Goal: Task Accomplishment & Management: Manage account settings

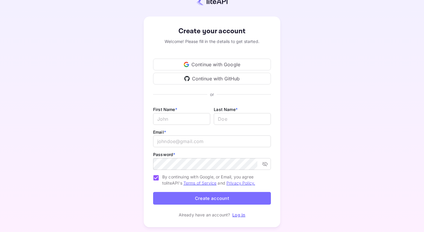
scroll to position [31, 0]
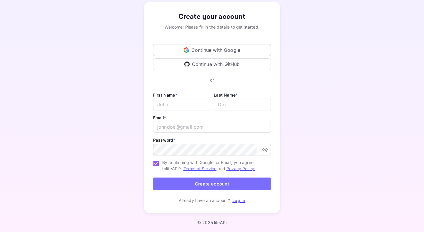
type input "[EMAIL_ADDRESS][DOMAIN_NAME]"
click at [237, 200] on link "Log in" at bounding box center [239, 200] width 13 height 5
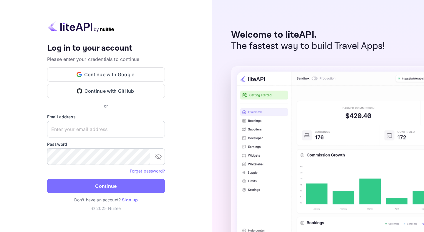
type input "[EMAIL_ADDRESS][DOMAIN_NAME]"
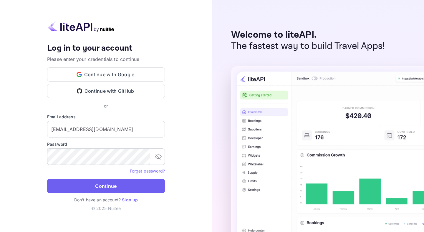
click at [149, 184] on button "Continue" at bounding box center [106, 186] width 118 height 14
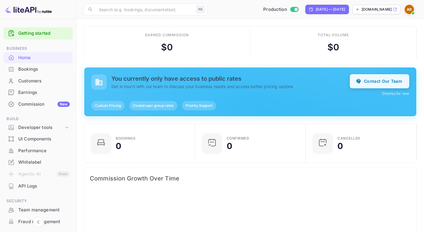
click at [368, 76] on button "Contact Our Team" at bounding box center [380, 81] width 60 height 14
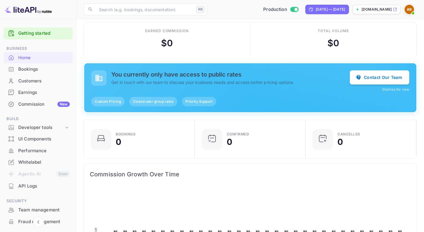
scroll to position [3, 0]
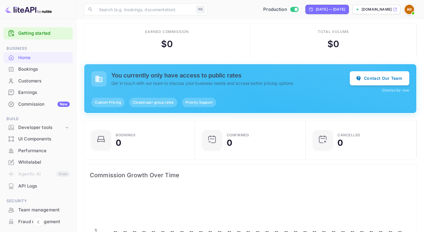
click at [44, 105] on div "Commission New" at bounding box center [44, 104] width 52 height 7
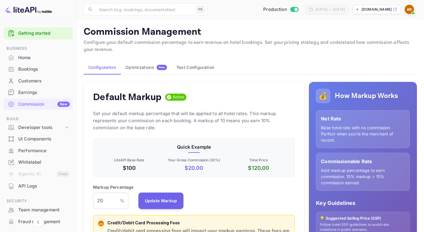
click at [135, 65] on div "Optimizations New" at bounding box center [147, 67] width 42 height 5
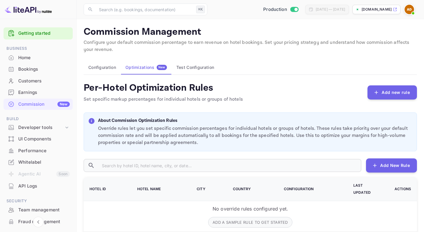
click at [193, 72] on button "Test Configuration" at bounding box center [195, 67] width 47 height 14
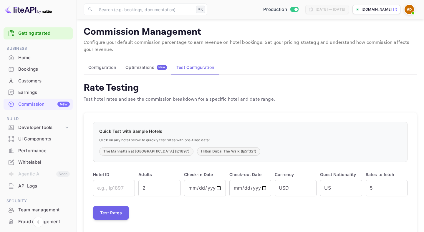
scroll to position [14, 0]
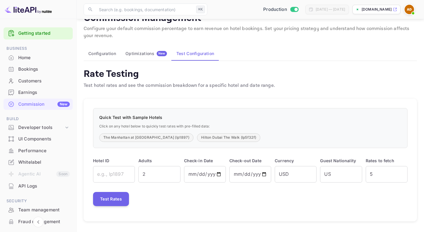
click at [32, 162] on div "Whitelabel" at bounding box center [44, 162] width 52 height 7
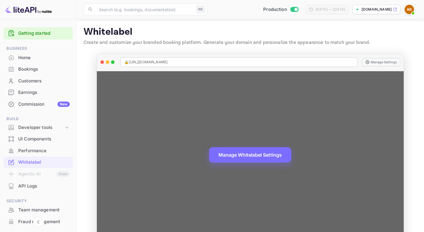
scroll to position [14, 0]
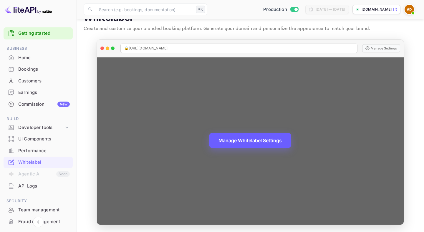
click at [250, 142] on button "Manage Whitelabel Settings" at bounding box center [250, 140] width 82 height 15
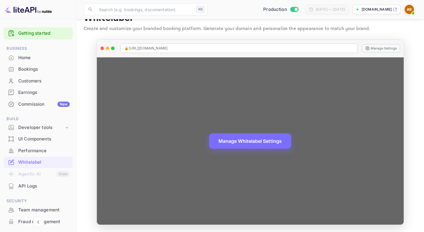
scroll to position [0, 0]
